Goal: Task Accomplishment & Management: Manage account settings

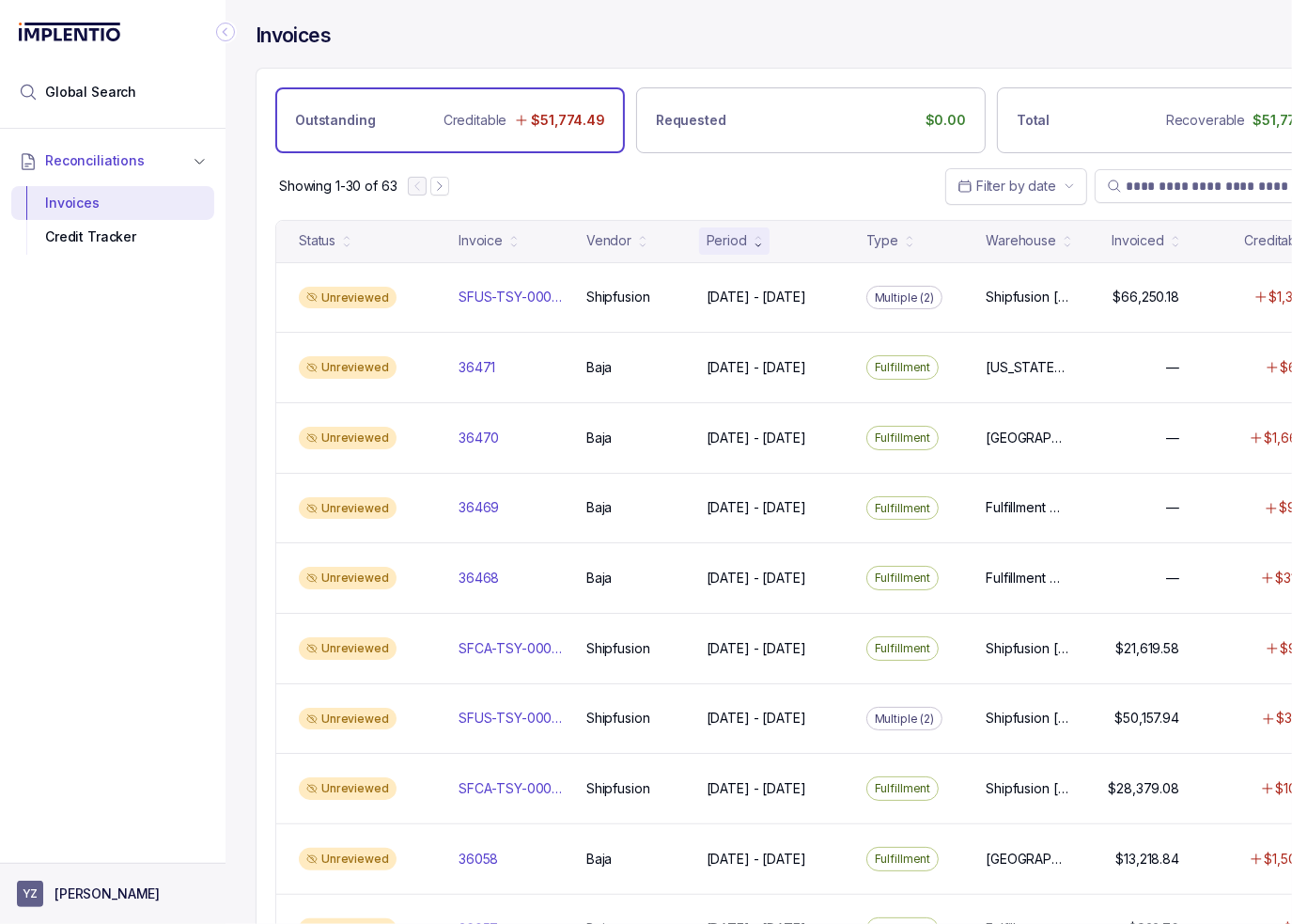
click at [159, 894] on button "YZ [PERSON_NAME]" at bounding box center [113, 893] width 192 height 27
click at [131, 856] on p "Logout" at bounding box center [125, 853] width 156 height 19
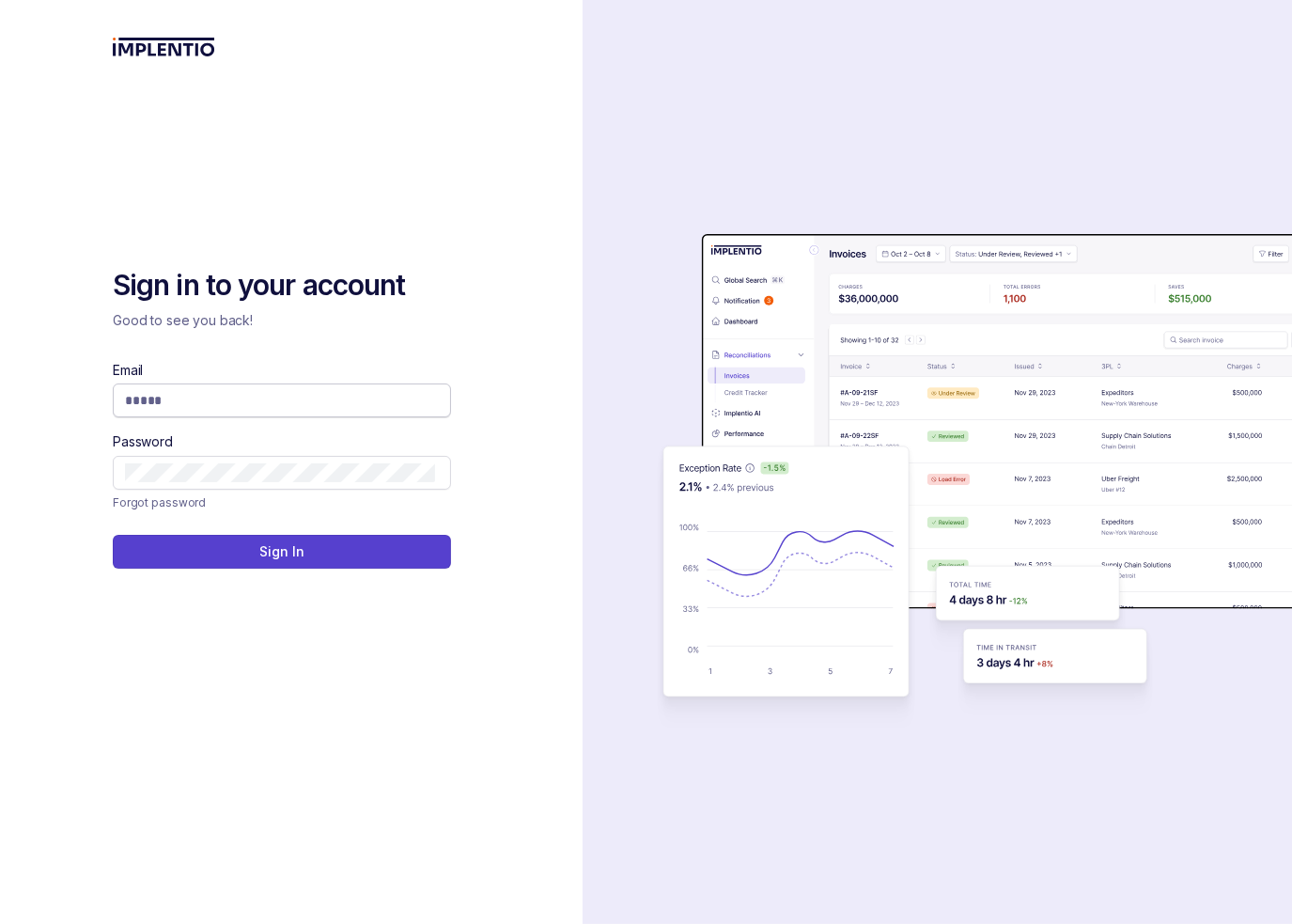
click at [186, 409] on input "Email" at bounding box center [280, 399] width 310 height 19
type input "**********"
